Goal: Information Seeking & Learning: Learn about a topic

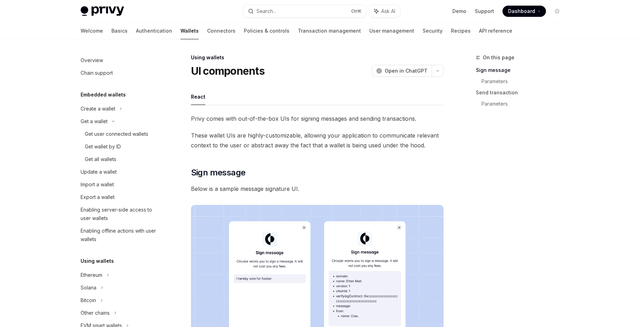
scroll to position [168, 0]
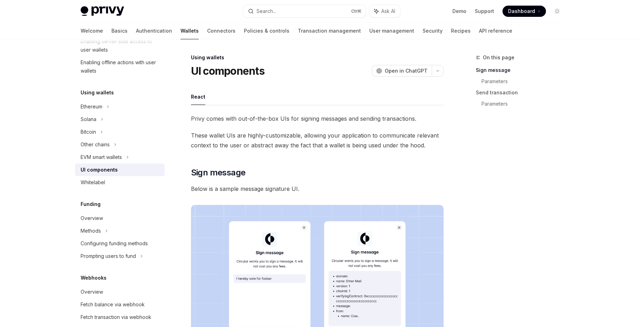
click at [136, 30] on link "Authentication" at bounding box center [154, 30] width 36 height 17
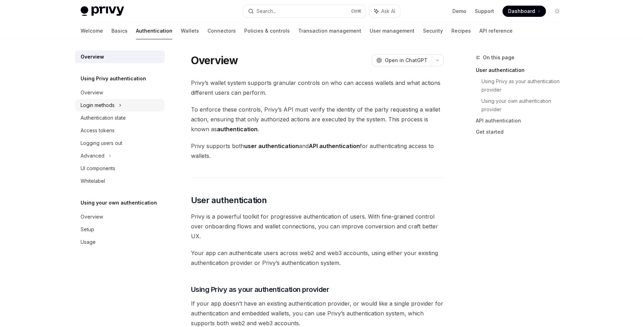
click at [98, 105] on div "Login methods" at bounding box center [98, 105] width 34 height 8
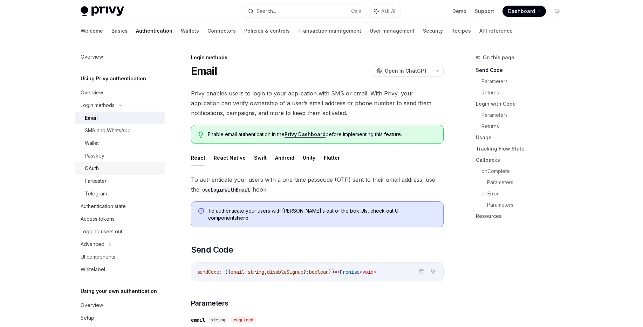
click at [92, 170] on div "OAuth" at bounding box center [92, 168] width 14 height 8
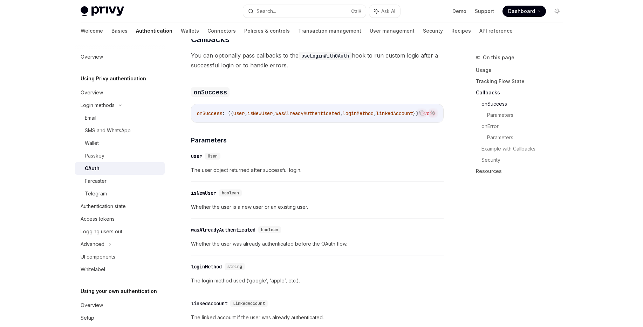
scroll to position [925, 0]
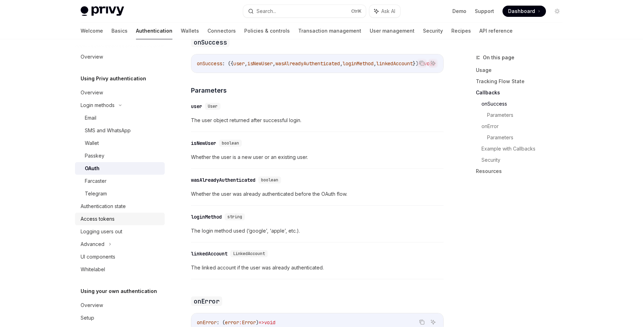
click at [101, 218] on div "Access tokens" at bounding box center [98, 218] width 34 height 8
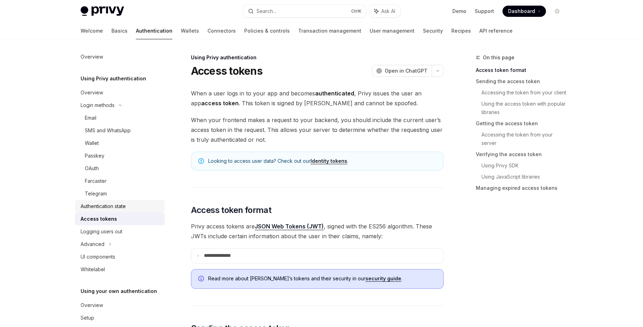
click at [112, 212] on link "Authentication state" at bounding box center [120, 206] width 90 height 13
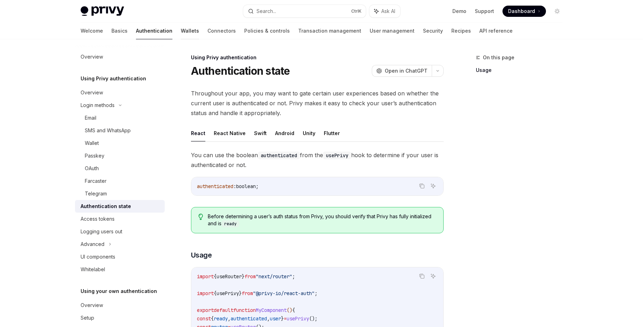
click at [181, 29] on link "Wallets" at bounding box center [190, 30] width 18 height 17
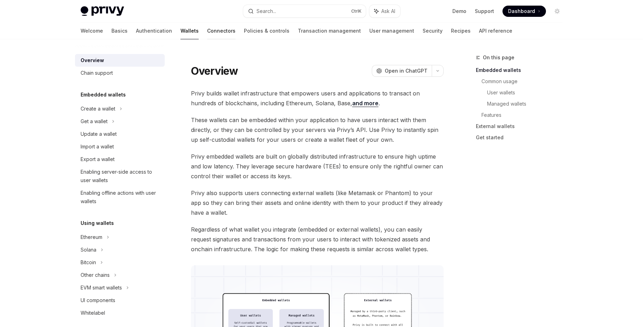
click at [207, 31] on link "Connectors" at bounding box center [221, 30] width 28 height 17
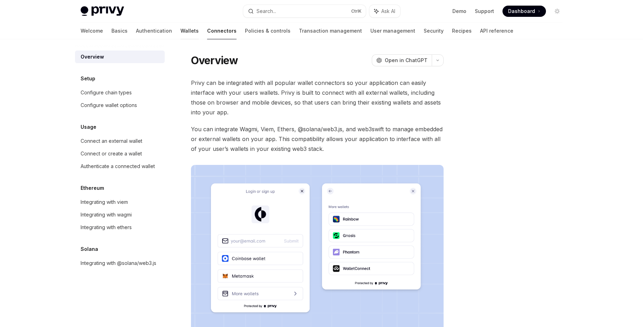
click at [180, 33] on link "Wallets" at bounding box center [189, 30] width 18 height 17
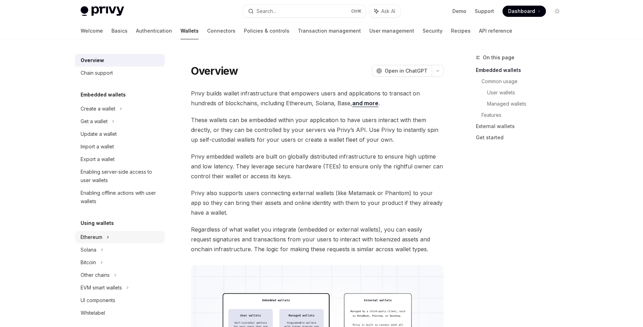
click at [96, 115] on div "Ethereum" at bounding box center [120, 108] width 90 height 13
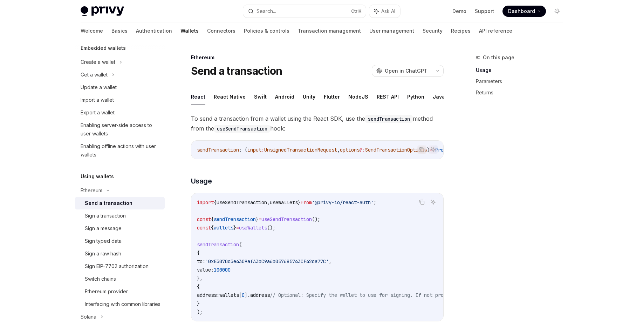
scroll to position [84, 0]
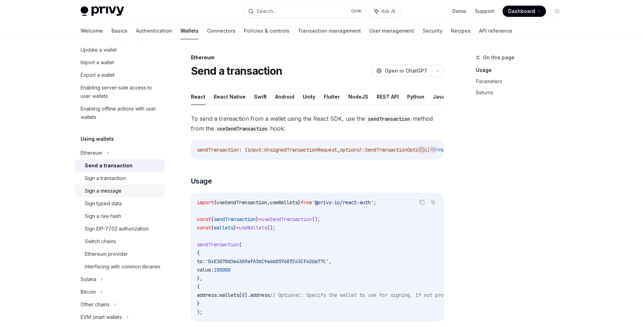
click at [111, 188] on div "Sign a message" at bounding box center [103, 190] width 37 height 8
type textarea "*"
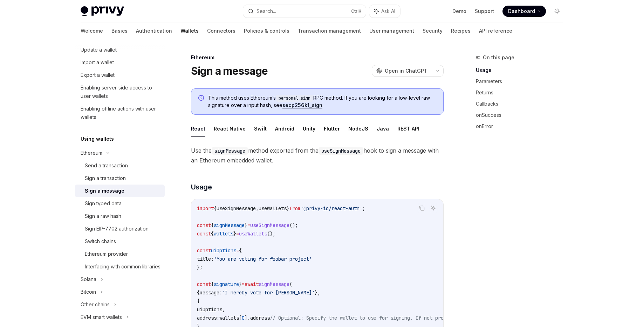
click at [283, 225] on span "useSignMessage" at bounding box center [269, 225] width 39 height 6
click at [298, 233] on code "import { useSignMessage , useWallets } from '@privy-io/react-auth' ; const { si…" at bounding box center [380, 271] width 367 height 135
drag, startPoint x: 196, startPoint y: 226, endPoint x: 317, endPoint y: 222, distance: 121.3
click at [317, 222] on div "import { useSignMessage , useWallets } from '@privy-io/react-auth' ; const { si…" at bounding box center [317, 271] width 252 height 144
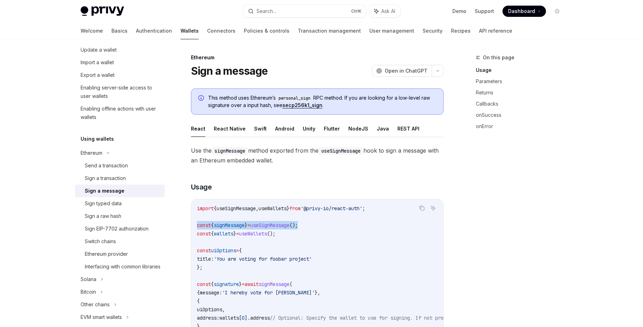
copy span "const { signMessage } = useSignMessage ();"
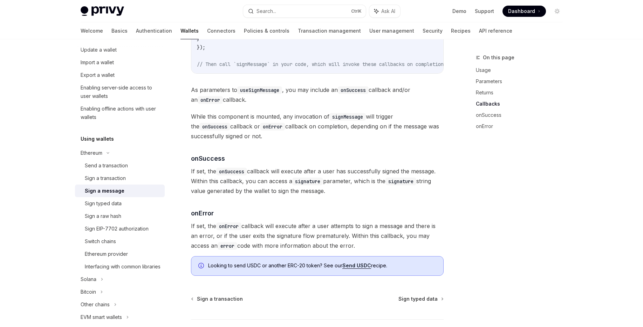
scroll to position [800, 0]
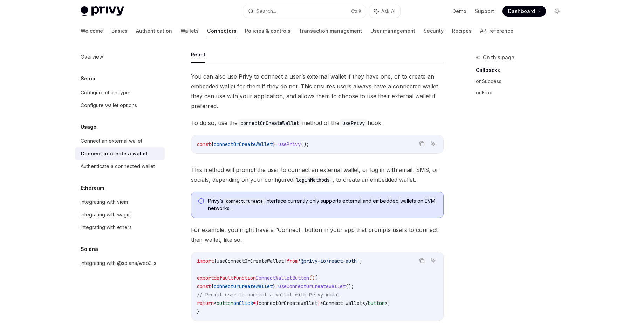
scroll to position [42, 0]
click at [248, 143] on span "connectOrCreateWallet" at bounding box center [243, 144] width 59 height 6
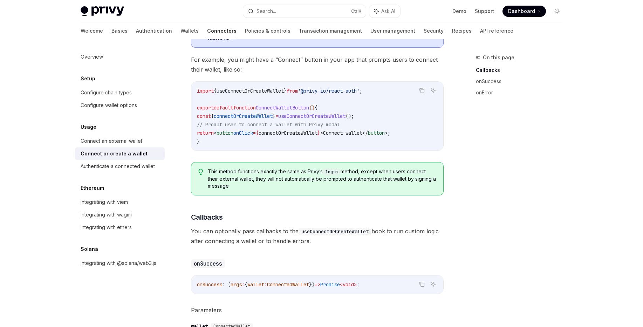
scroll to position [198, 0]
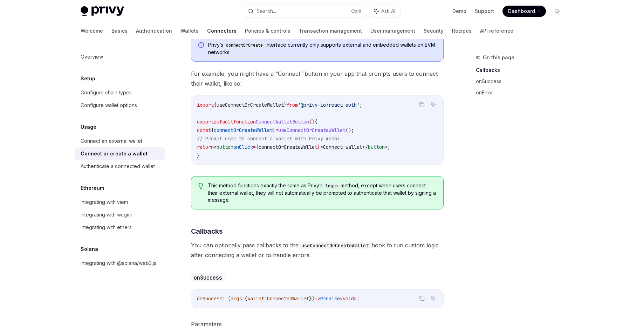
click at [119, 153] on div "Connect or create a wallet" at bounding box center [114, 153] width 67 height 8
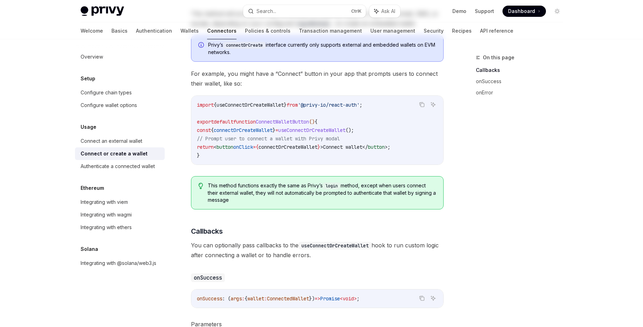
scroll to position [0, 0]
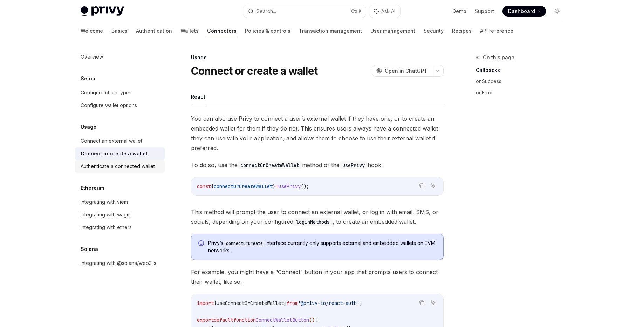
click at [149, 165] on div "Authenticate a connected wallet" at bounding box center [118, 166] width 74 height 8
type textarea "*"
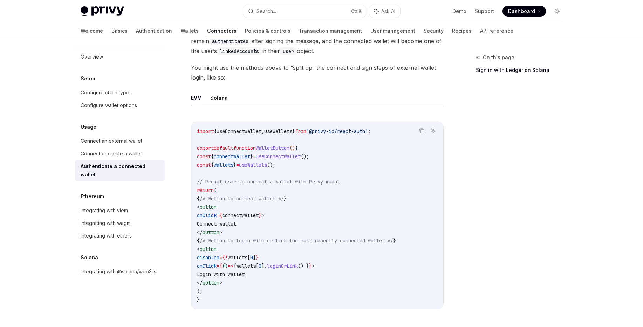
scroll to position [336, 0]
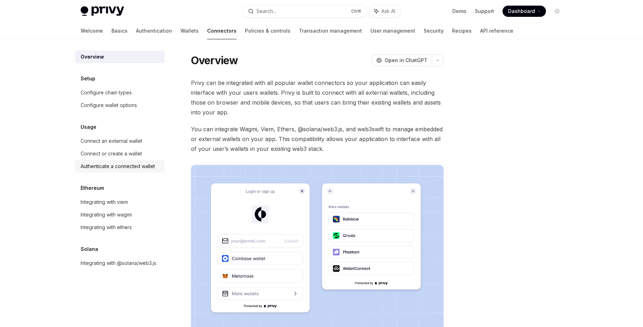
click at [119, 167] on div "Authenticate a connected wallet" at bounding box center [118, 166] width 74 height 8
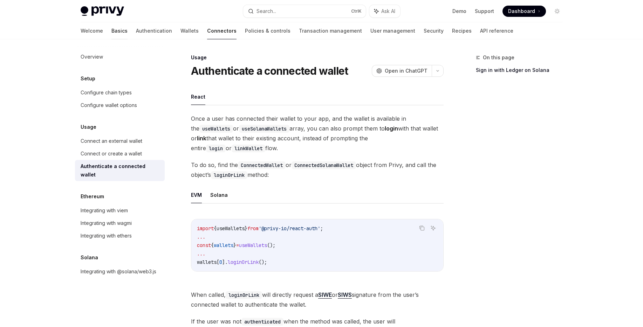
click at [111, 34] on link "Basics" at bounding box center [119, 30] width 16 height 17
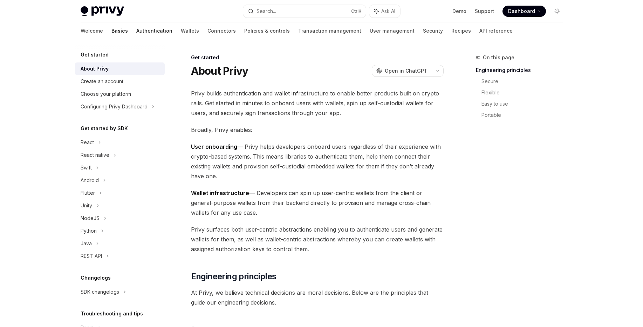
click at [136, 35] on link "Authentication" at bounding box center [154, 30] width 36 height 17
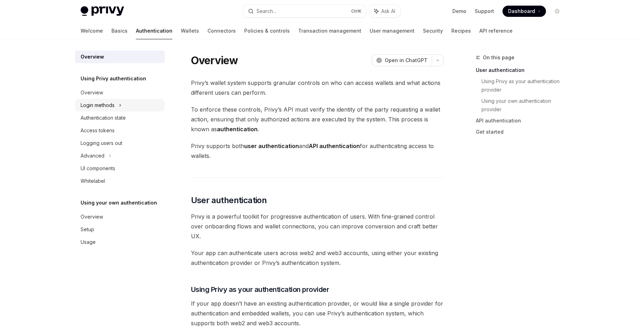
click at [115, 106] on div "Login methods" at bounding box center [120, 105] width 90 height 13
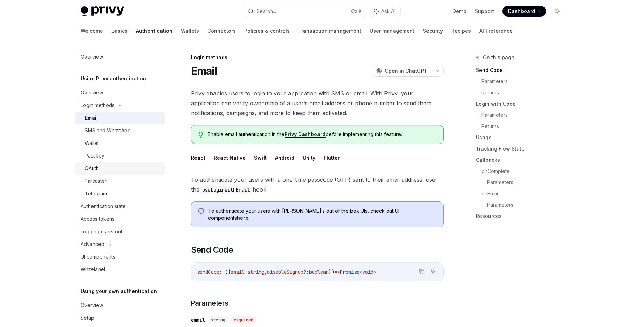
click at [105, 170] on div "OAuth" at bounding box center [123, 168] width 76 height 8
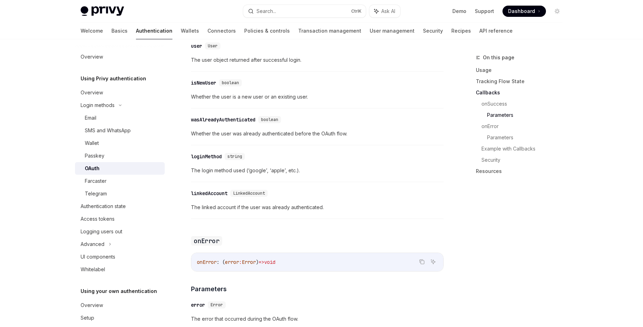
scroll to position [744, 0]
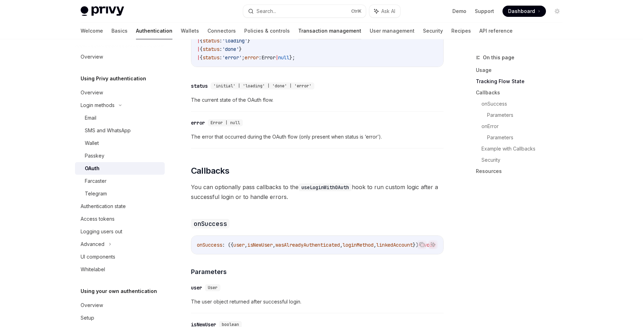
click at [305, 30] on link "Transaction management" at bounding box center [329, 30] width 63 height 17
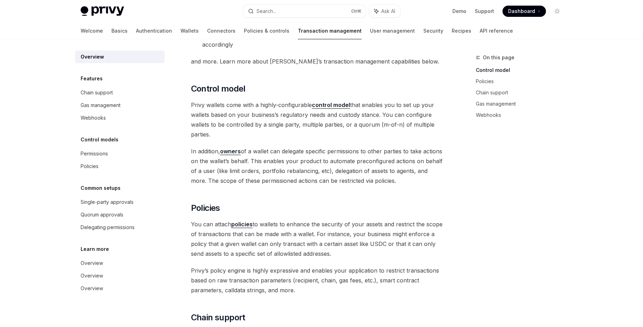
scroll to position [168, 0]
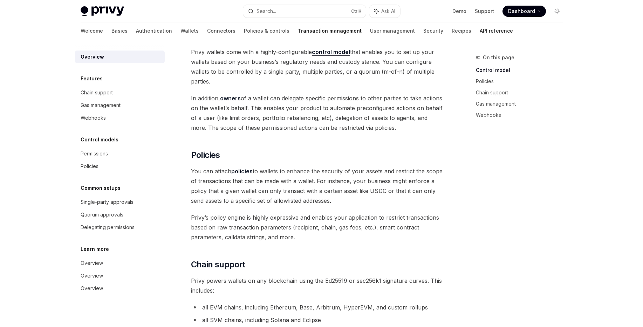
click at [480, 31] on link "API reference" at bounding box center [496, 30] width 33 height 17
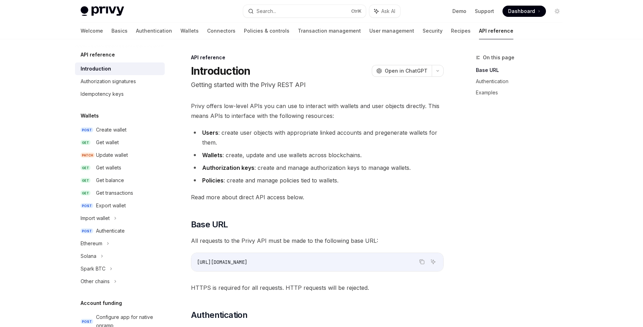
click at [406, 29] on div "Welcome Basics Authentication Wallets Connectors Policies & controls Transactio…" at bounding box center [297, 30] width 433 height 17
click at [451, 31] on link "Recipes" at bounding box center [461, 30] width 20 height 17
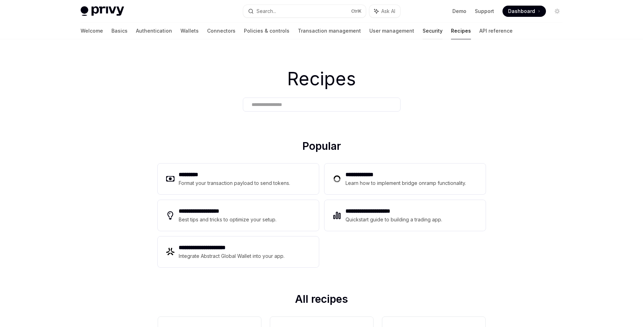
click at [423, 33] on link "Security" at bounding box center [433, 30] width 20 height 17
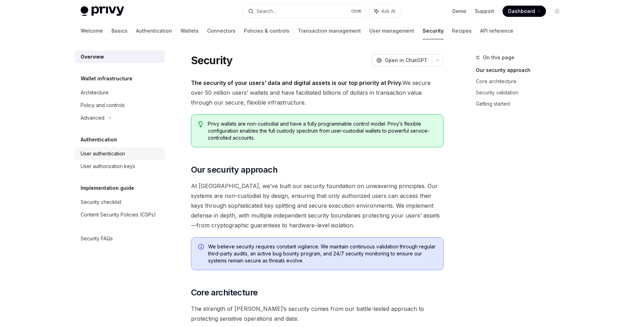
click at [106, 152] on div "User authentication" at bounding box center [103, 153] width 44 height 8
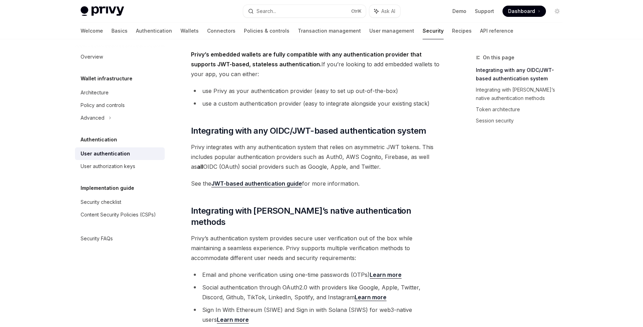
scroll to position [38, 0]
click at [111, 32] on link "Basics" at bounding box center [119, 30] width 16 height 17
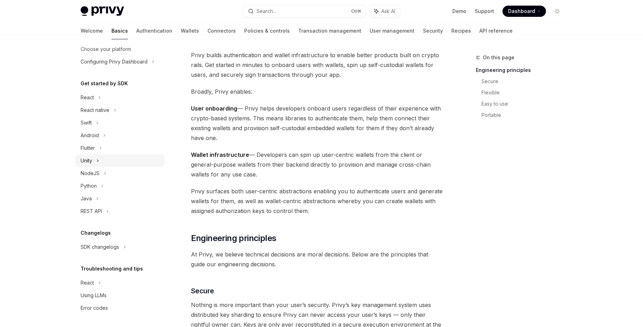
scroll to position [46, 0]
click at [94, 93] on div "React" at bounding box center [120, 96] width 90 height 13
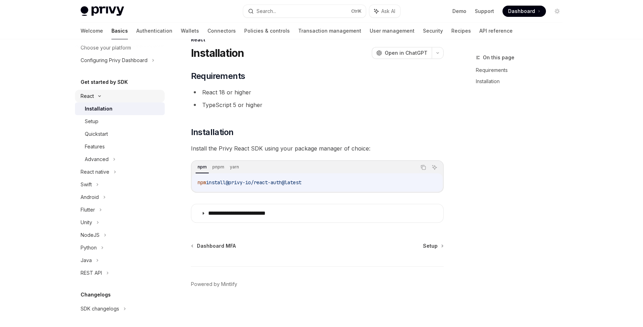
scroll to position [18, 0]
click at [96, 136] on div "Quickstart" at bounding box center [96, 134] width 23 height 8
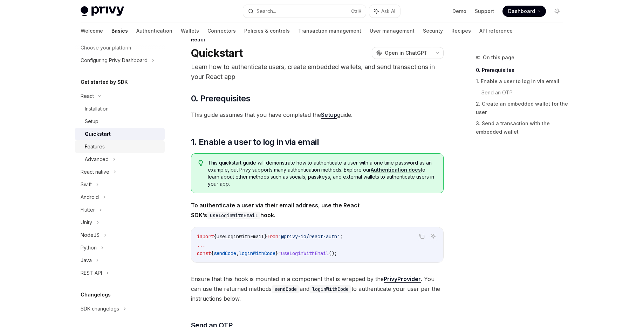
click at [96, 152] on link "Features" at bounding box center [120, 146] width 90 height 13
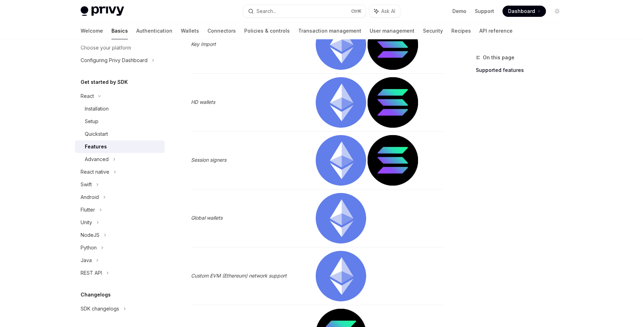
scroll to position [985, 0]
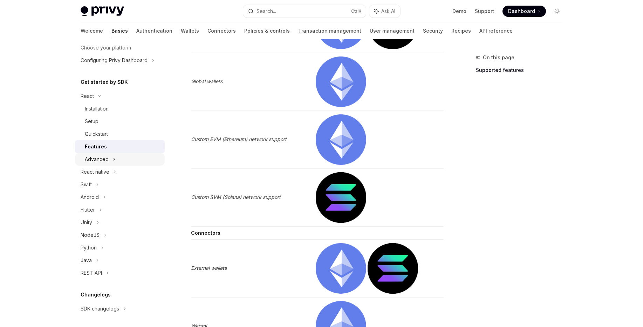
click at [110, 163] on div "Advanced" at bounding box center [120, 159] width 90 height 13
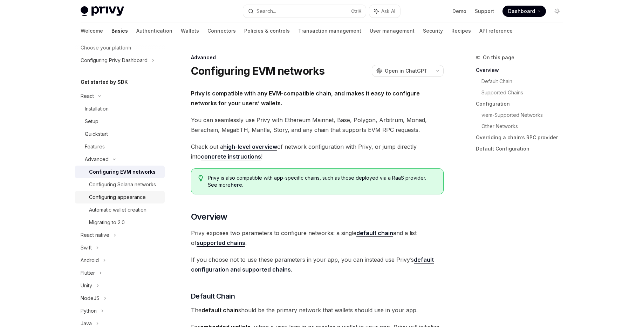
click at [122, 201] on div "Configuring appearance" at bounding box center [117, 197] width 57 height 8
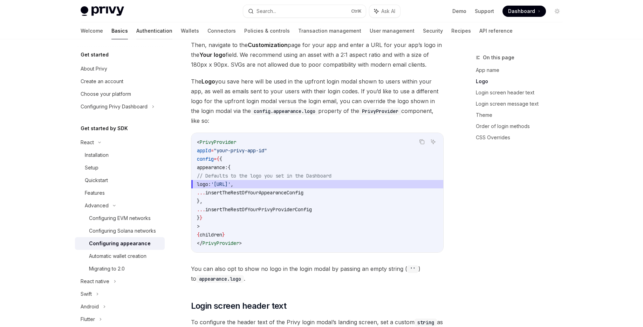
click at [136, 34] on link "Authentication" at bounding box center [154, 30] width 36 height 17
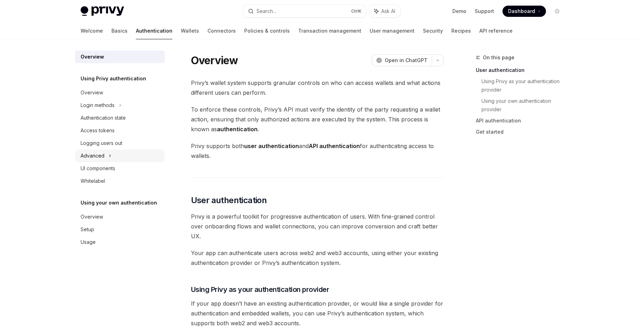
click at [99, 156] on div "Advanced" at bounding box center [93, 155] width 24 height 8
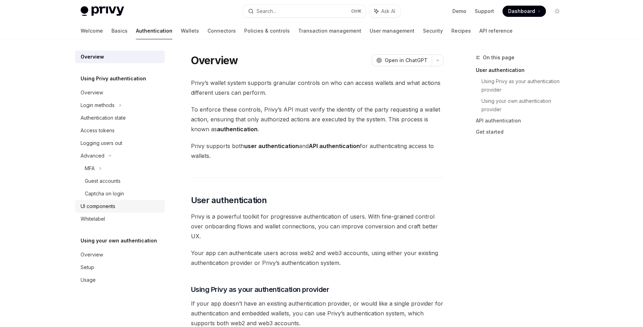
click at [108, 209] on div "UI components" at bounding box center [98, 206] width 35 height 8
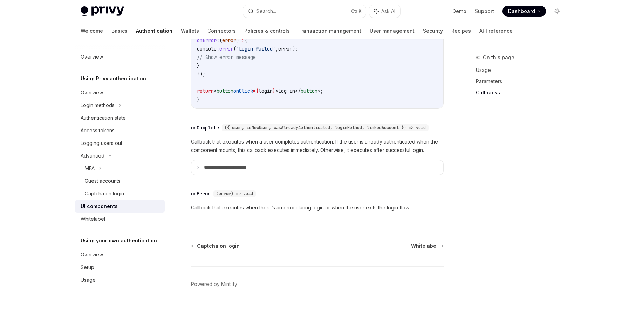
scroll to position [1010, 0]
click at [97, 221] on div "Whitelabel" at bounding box center [93, 218] width 25 height 8
type textarea "*"
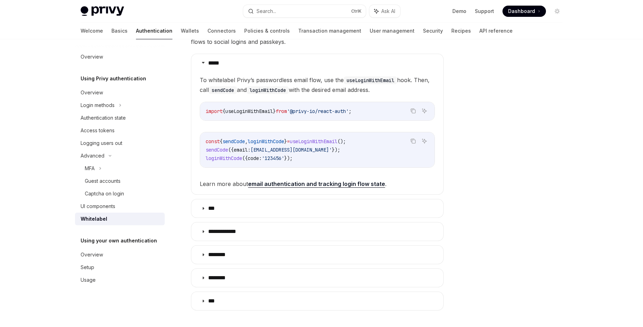
scroll to position [168, 0]
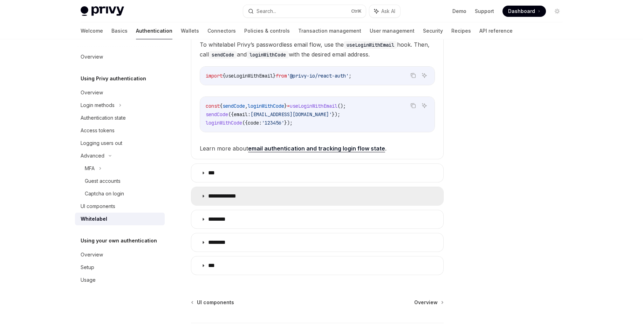
click at [262, 198] on summary "**********" at bounding box center [317, 196] width 252 height 18
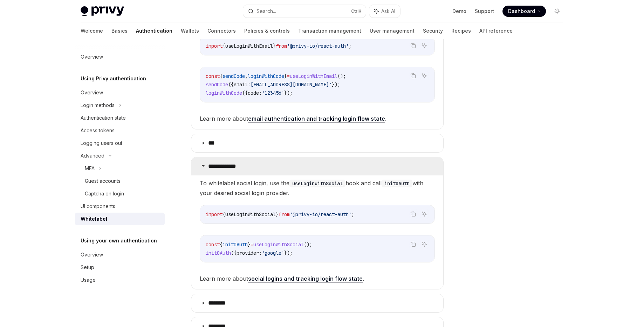
scroll to position [210, 0]
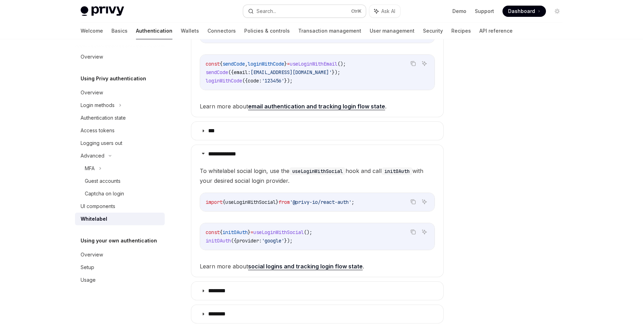
click at [297, 11] on button "Search... Ctrl K" at bounding box center [304, 11] width 123 height 13
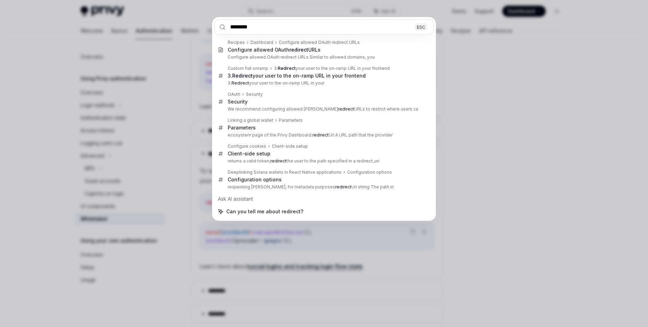
type input "********"
click at [213, 10] on div "******** ESC Recipes Dashboard Configure allowed OAuth redirect URLs Configure …" at bounding box center [324, 163] width 648 height 327
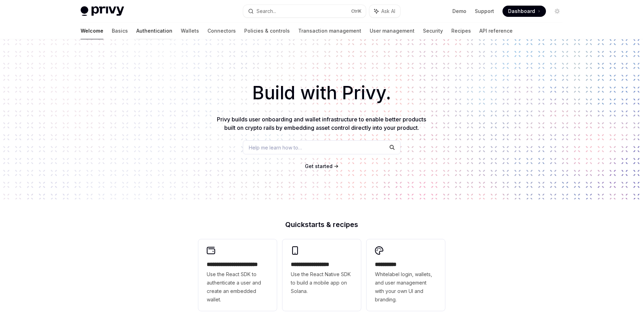
click at [136, 33] on link "Authentication" at bounding box center [154, 30] width 36 height 17
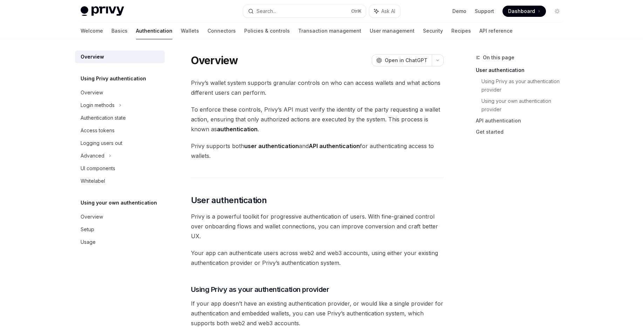
click at [167, 30] on div "Welcome Basics Authentication Wallets Connectors Policies & controls Transactio…" at bounding box center [297, 30] width 432 height 17
click at [181, 29] on link "Wallets" at bounding box center [190, 30] width 18 height 17
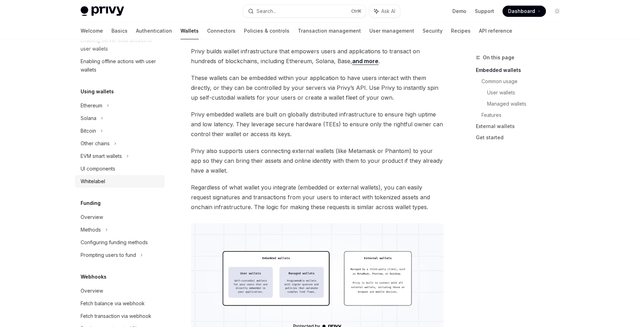
scroll to position [111, 0]
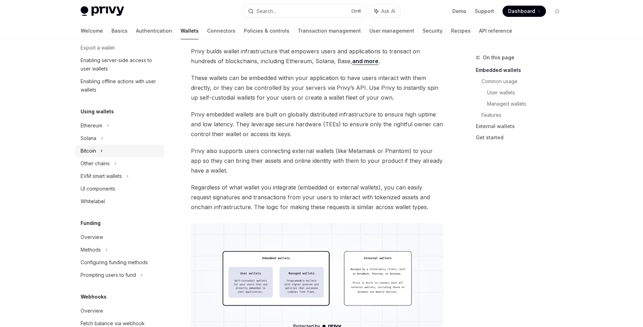
click at [95, 152] on div "Bitcoin" at bounding box center [88, 150] width 15 height 8
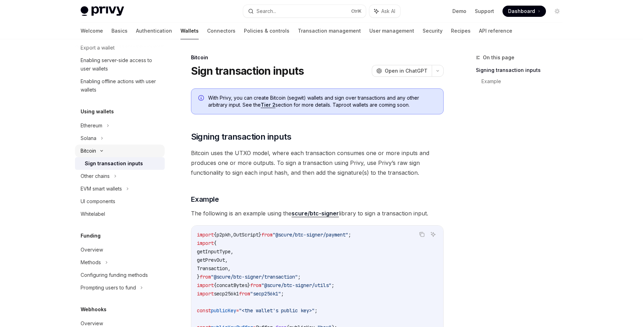
click at [95, 152] on div "Bitcoin" at bounding box center [88, 150] width 15 height 8
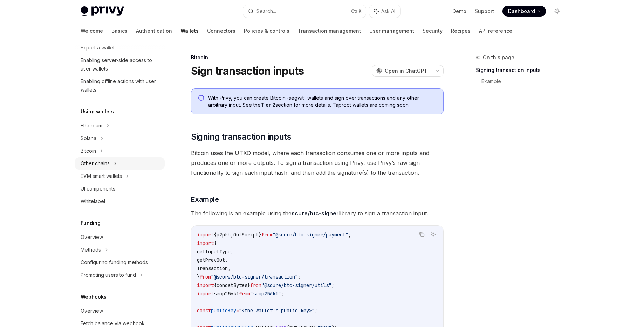
click at [97, 163] on div "Other chains" at bounding box center [95, 163] width 29 height 8
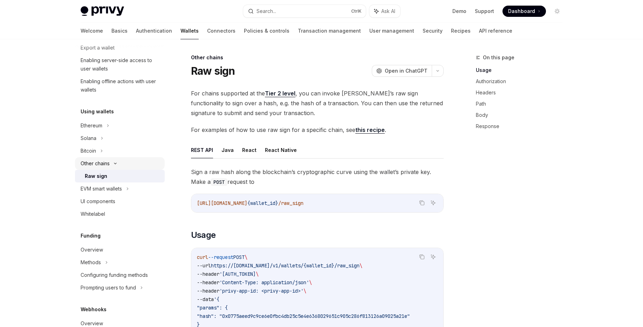
click at [97, 163] on div "Other chains" at bounding box center [95, 163] width 29 height 8
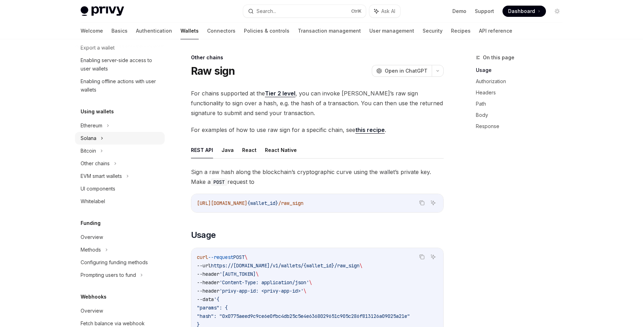
click at [96, 14] on div "Solana" at bounding box center [94, 10] width 27 height 8
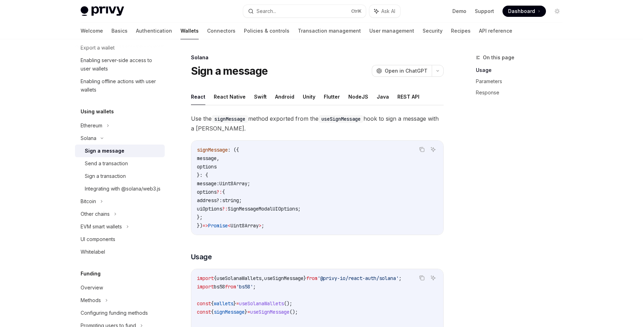
click at [104, 152] on div "Sign a message" at bounding box center [105, 150] width 40 height 8
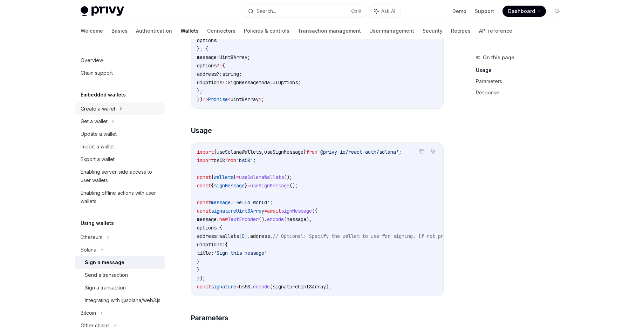
click at [109, 110] on div "Create a wallet" at bounding box center [98, 108] width 35 height 8
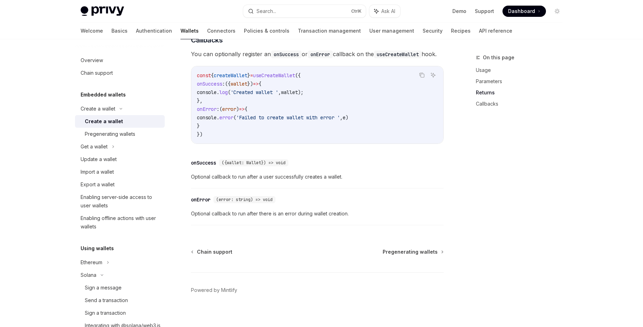
scroll to position [504, 0]
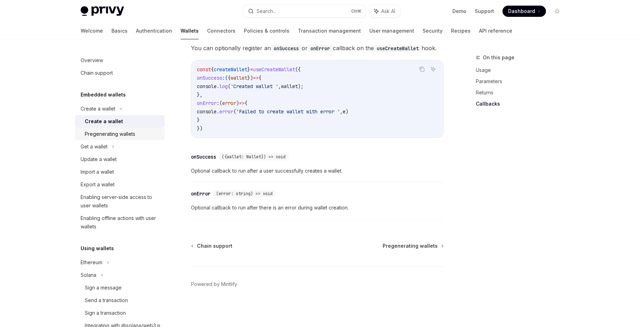
click at [111, 136] on div "Pregenerating wallets" at bounding box center [110, 134] width 50 height 8
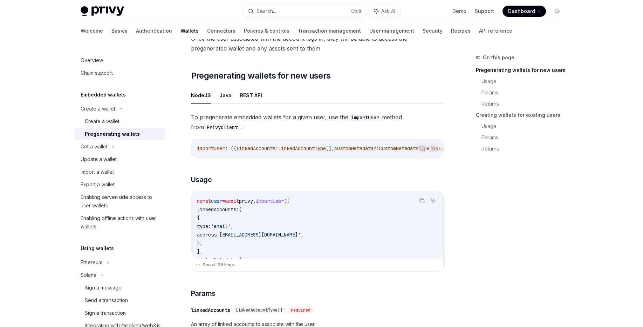
scroll to position [126, 0]
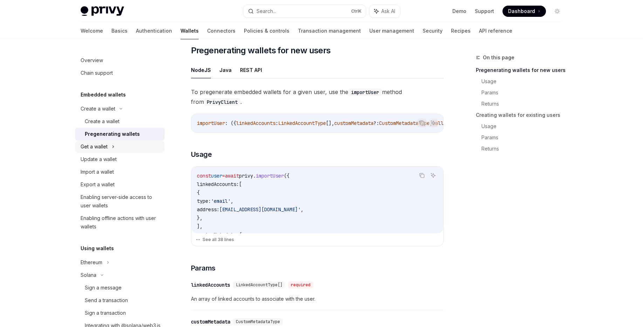
click at [103, 148] on div "Get a wallet" at bounding box center [94, 146] width 27 height 8
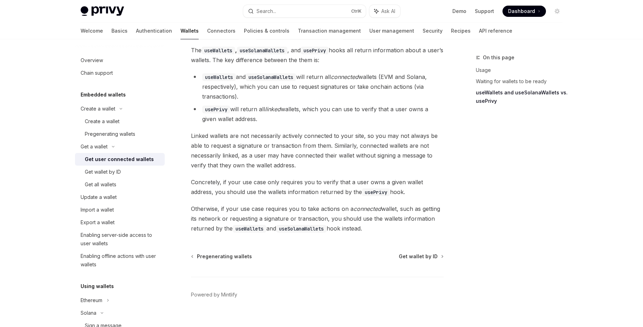
scroll to position [621, 0]
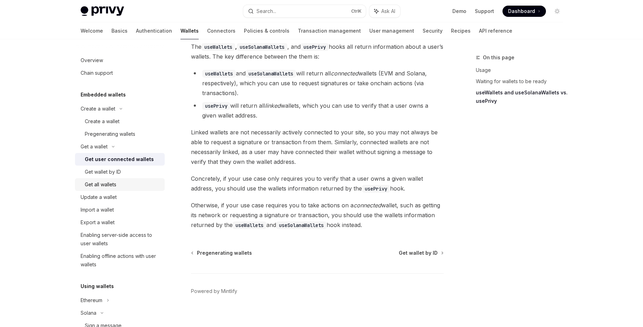
click at [108, 187] on div "Get all wallets" at bounding box center [101, 184] width 32 height 8
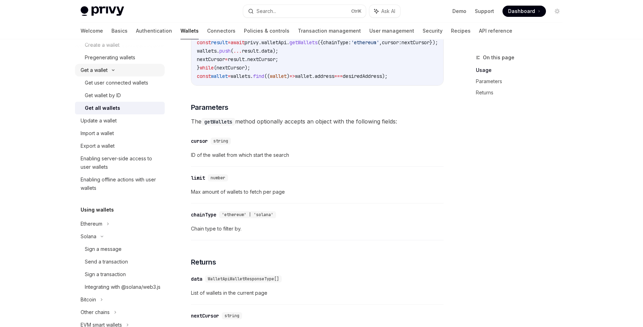
scroll to position [84, 0]
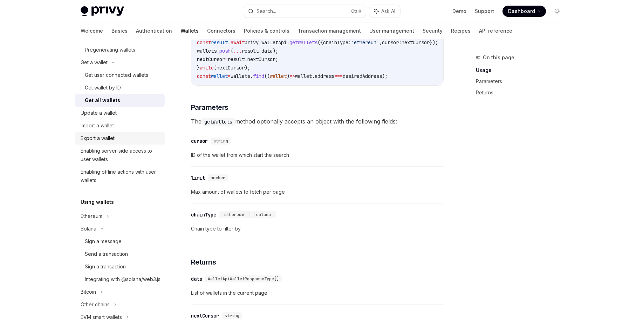
click at [101, 143] on link "Export a wallet" at bounding box center [120, 138] width 90 height 13
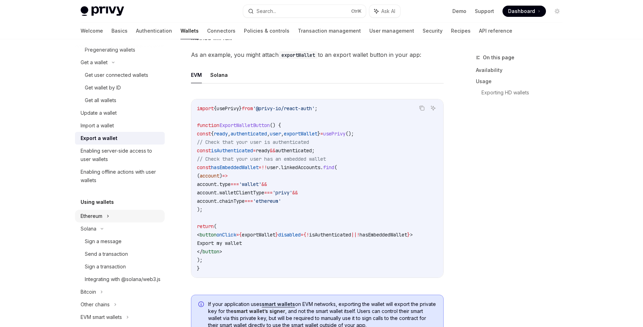
scroll to position [126, 0]
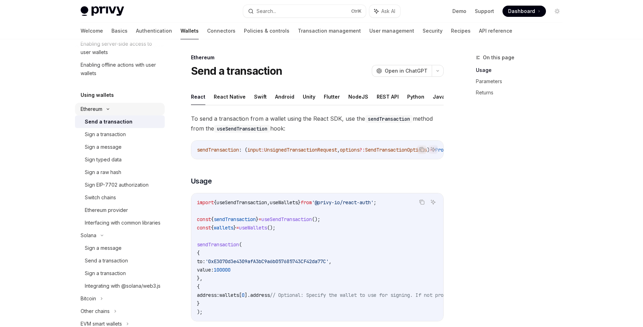
scroll to position [210, 0]
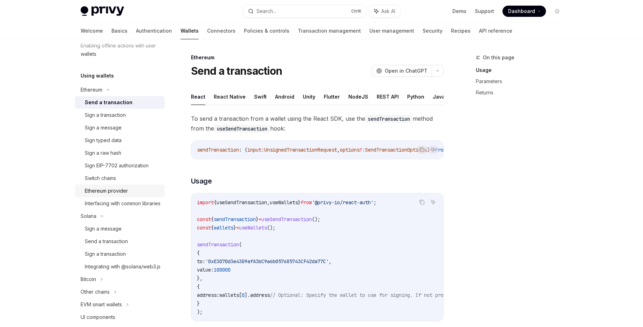
click at [103, 192] on div "Ethereum provider" at bounding box center [106, 190] width 43 height 8
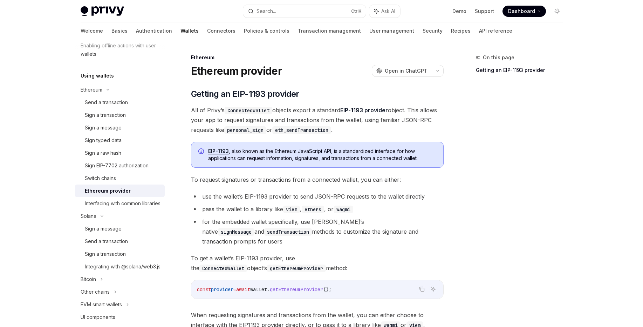
click at [240, 127] on code "personal_sign" at bounding box center [245, 130] width 42 height 8
click at [301, 132] on code "eth_sendTransaction" at bounding box center [301, 130] width 59 height 8
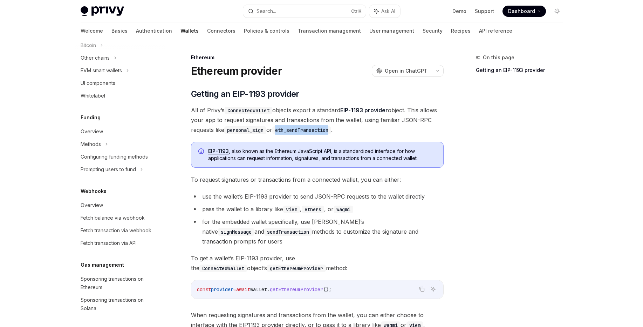
scroll to position [462, 0]
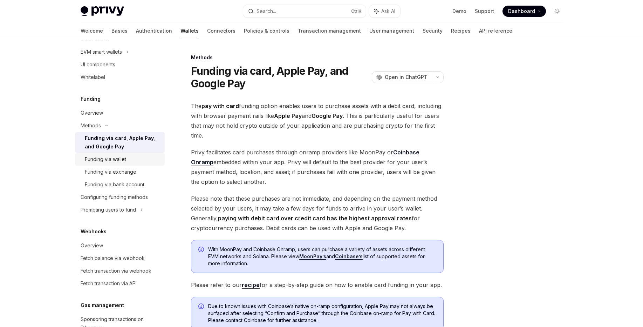
click at [126, 163] on div "Funding via wallet" at bounding box center [105, 159] width 41 height 8
type textarea "*"
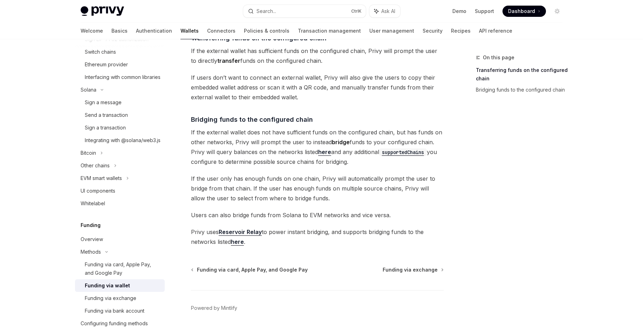
scroll to position [168, 0]
